Goal: Information Seeking & Learning: Learn about a topic

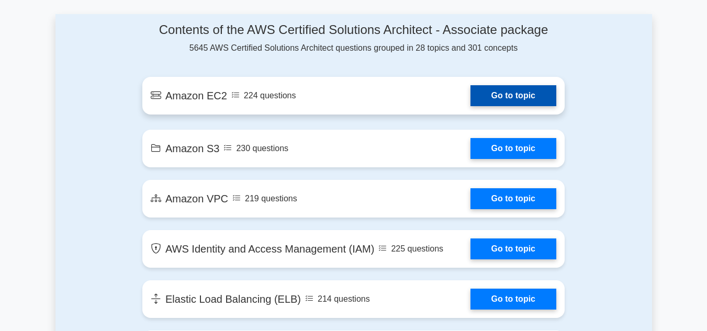
scroll to position [578, 0]
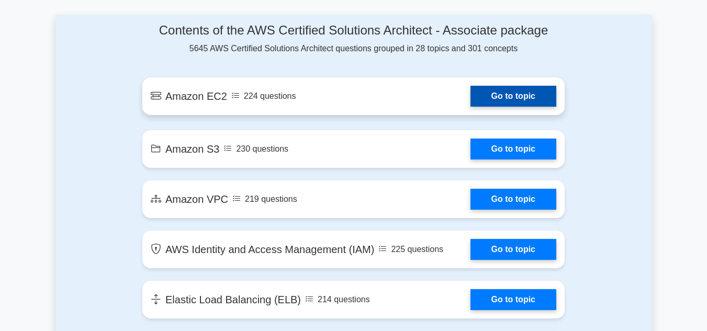
click at [471, 102] on link "Go to topic" at bounding box center [514, 96] width 86 height 21
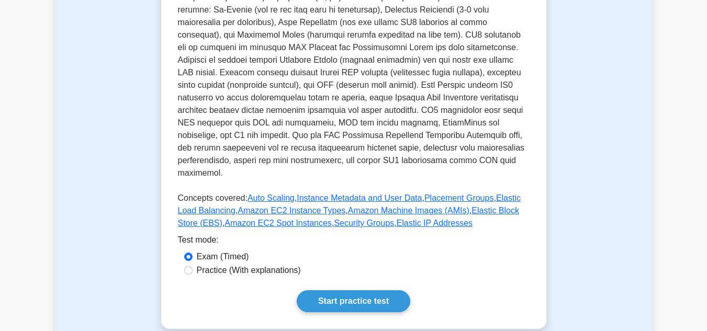
scroll to position [317, 0]
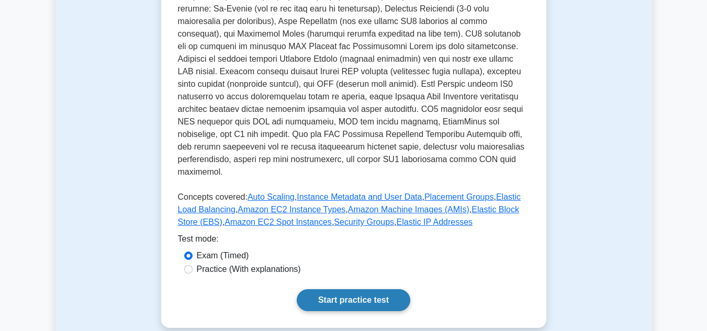
click at [341, 289] on link "Start practice test" at bounding box center [354, 300] width 114 height 22
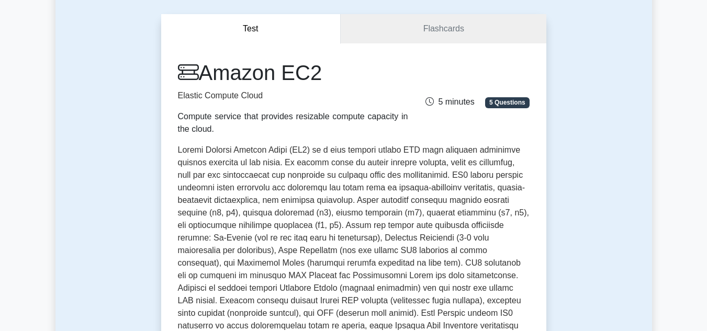
scroll to position [87, 0]
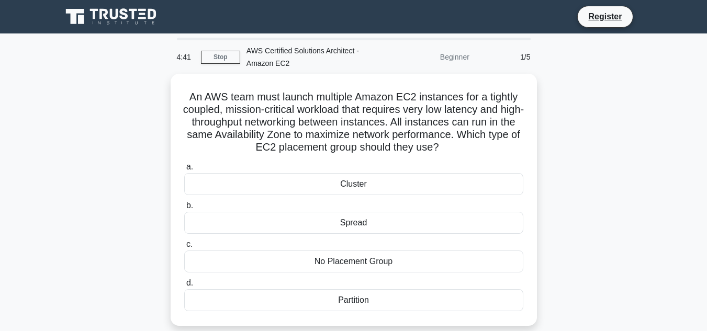
scroll to position [81, 0]
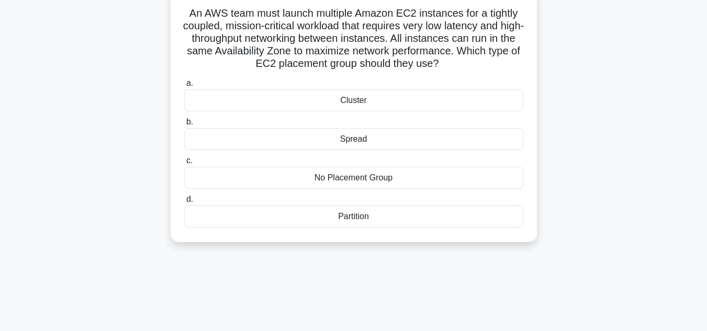
click at [343, 174] on div "No Placement Group" at bounding box center [353, 178] width 339 height 22
click at [184, 164] on input "c. No Placement Group" at bounding box center [184, 161] width 0 height 7
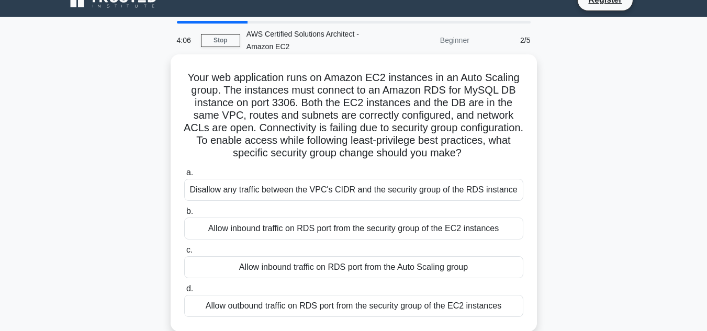
scroll to position [27, 0]
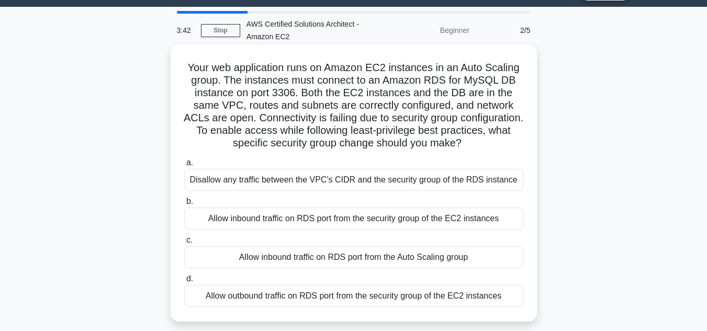
click at [330, 254] on div "Allow inbound traffic on RDS port from the Auto Scaling group" at bounding box center [353, 258] width 339 height 22
click at [184, 244] on input "c. Allow inbound traffic on RDS port from the Auto Scaling group" at bounding box center [184, 240] width 0 height 7
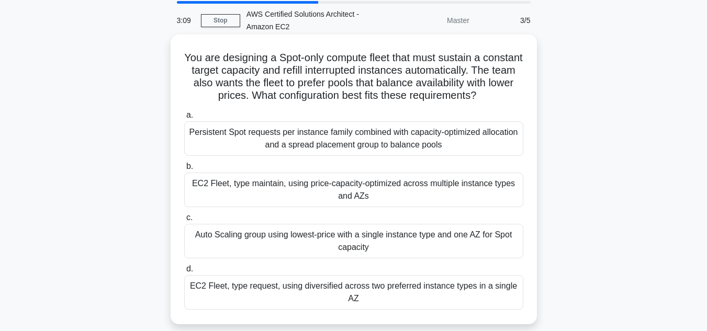
scroll to position [55, 0]
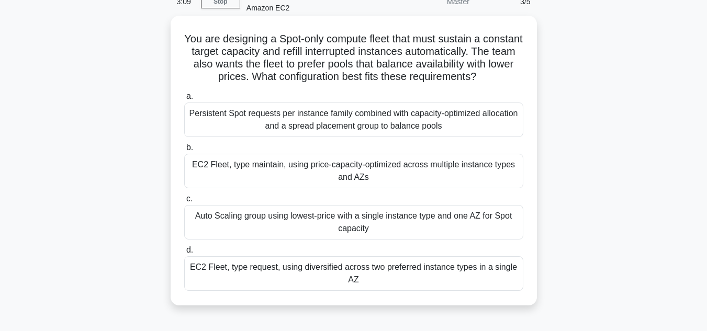
click at [324, 175] on div "EC2 Fleet, type maintain, using price-capacity-optimized across multiple instan…" at bounding box center [353, 171] width 339 height 35
click at [184, 151] on input "b. EC2 Fleet, type maintain, using price-capacity-optimized across multiple ins…" at bounding box center [184, 147] width 0 height 7
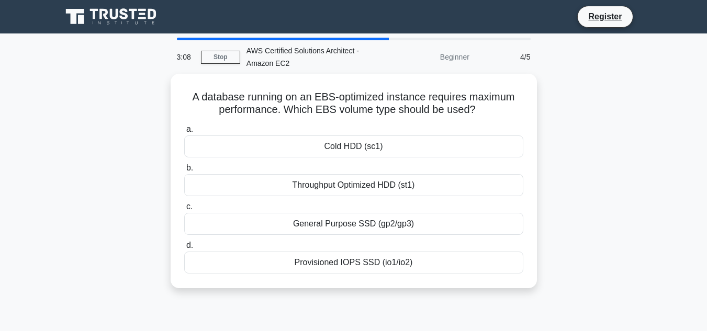
scroll to position [4, 0]
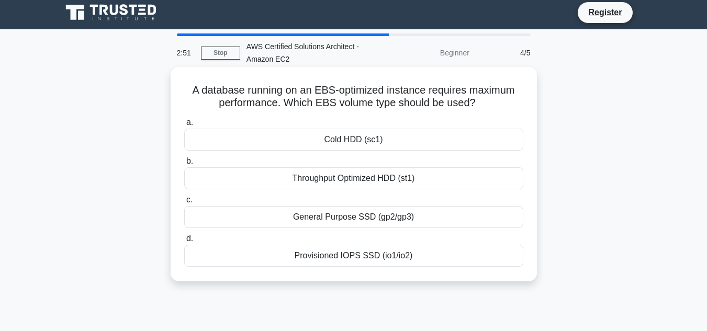
click at [347, 257] on div "Provisioned IOPS SSD (io1/io2)" at bounding box center [353, 256] width 339 height 22
click at [184, 242] on input "d. Provisioned IOPS SSD (io1/io2)" at bounding box center [184, 239] width 0 height 7
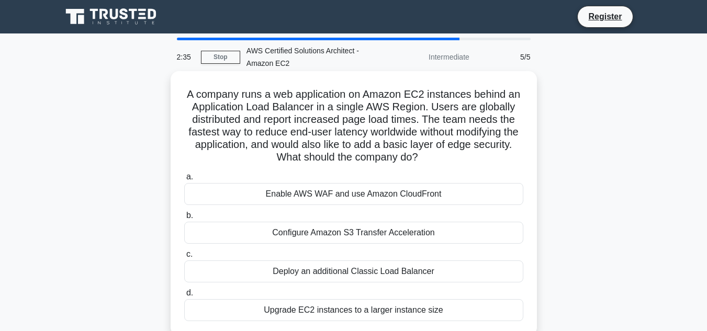
scroll to position [8, 0]
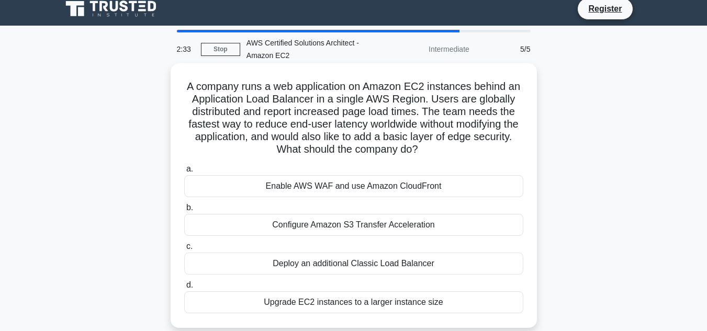
click at [356, 228] on div "Configure Amazon S3 Transfer Acceleration" at bounding box center [353, 225] width 339 height 22
click at [184, 211] on input "b. Configure Amazon S3 Transfer Acceleration" at bounding box center [184, 208] width 0 height 7
